Goal: Register for event/course

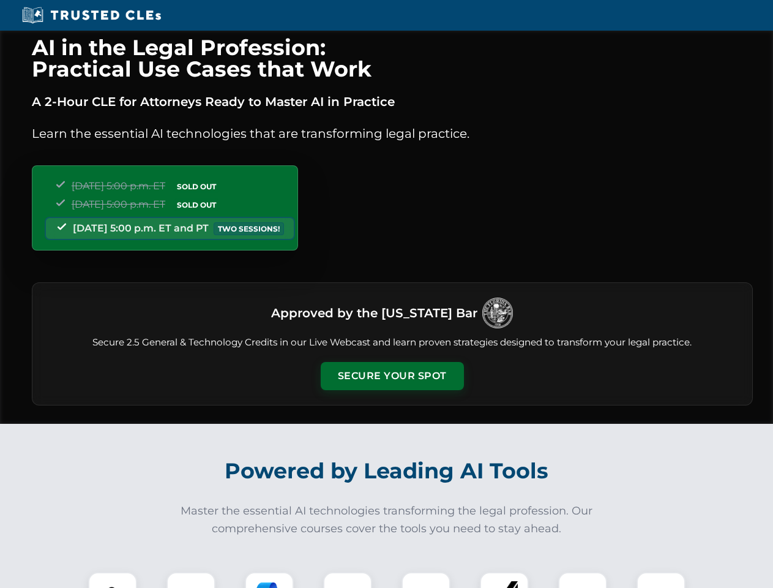
click at [392, 376] on button "Secure Your Spot" at bounding box center [392, 376] width 143 height 28
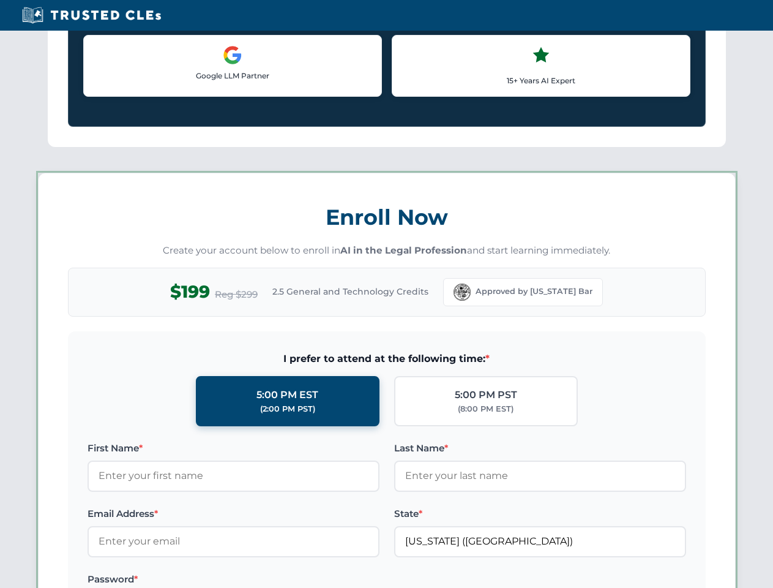
click at [191, 580] on label "Password *" at bounding box center [234, 579] width 292 height 15
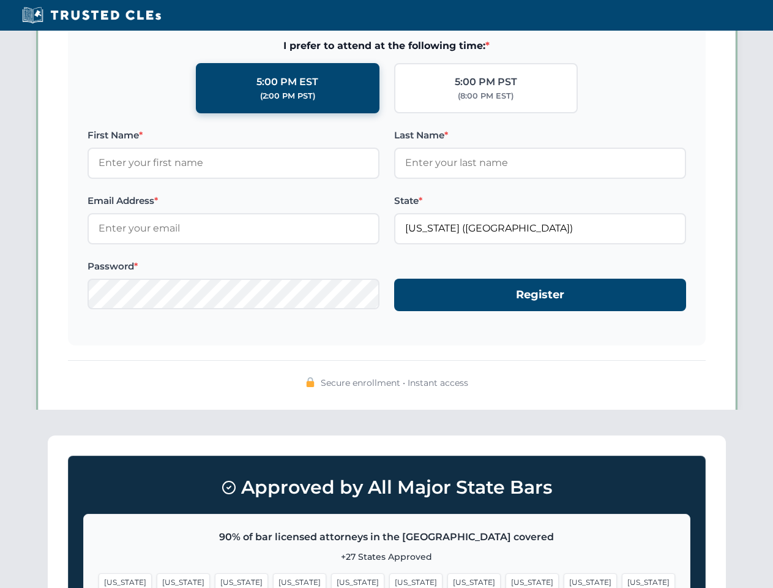
click at [448, 580] on span "[US_STATE]" at bounding box center [474, 582] width 53 height 18
click at [564, 580] on span "[US_STATE]" at bounding box center [590, 582] width 53 height 18
